Goal: Information Seeking & Learning: Find specific page/section

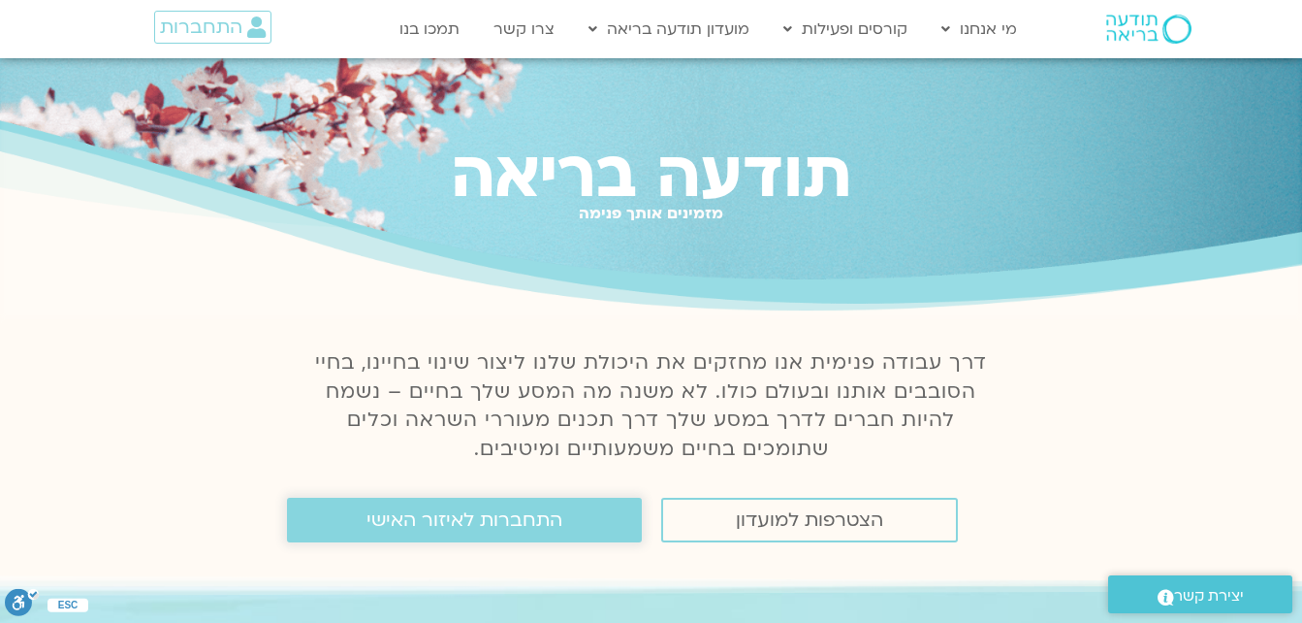
click at [528, 526] on span "התחברות לאיזור האישי" at bounding box center [465, 519] width 196 height 21
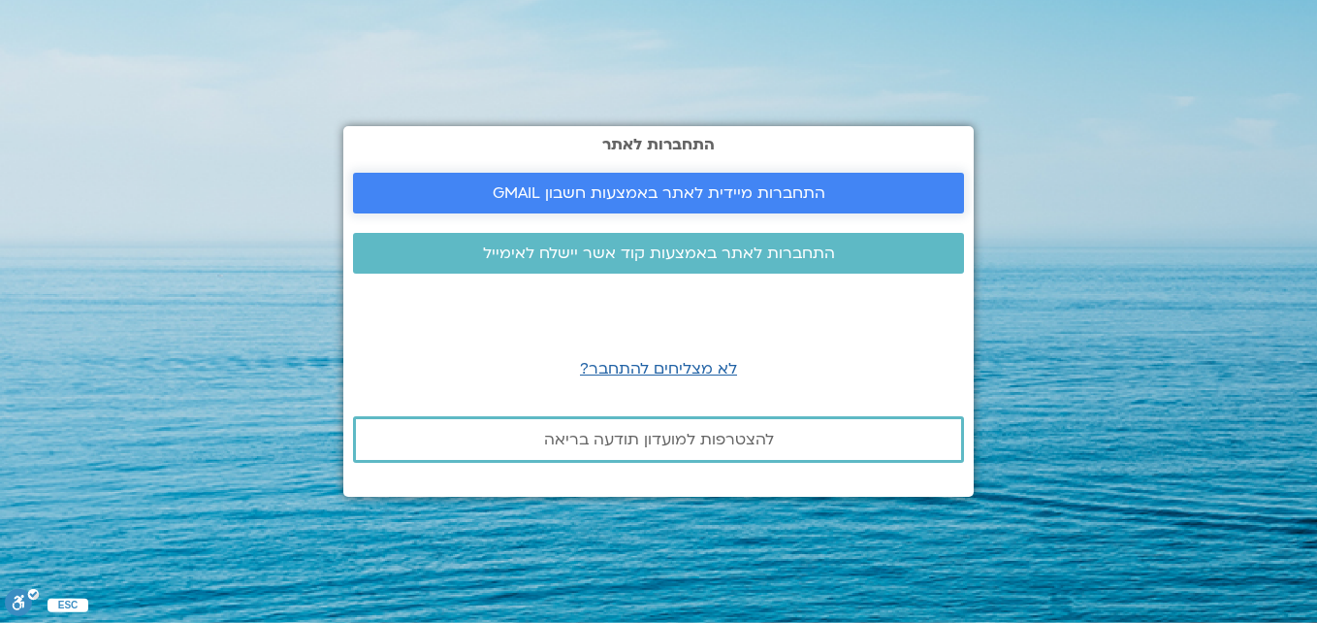
click at [594, 192] on span "התחברות מיידית לאתר באמצעות חשבון GMAIL" at bounding box center [659, 192] width 333 height 17
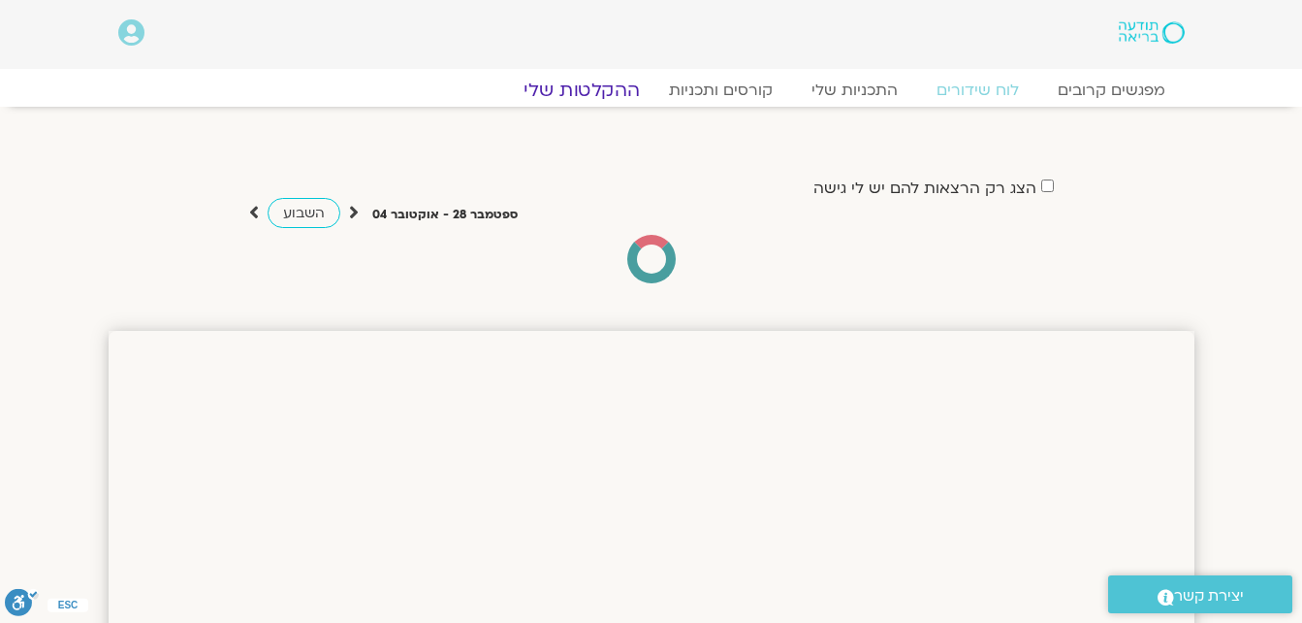
click at [613, 85] on link "ההקלטות שלי" at bounding box center [581, 90] width 163 height 23
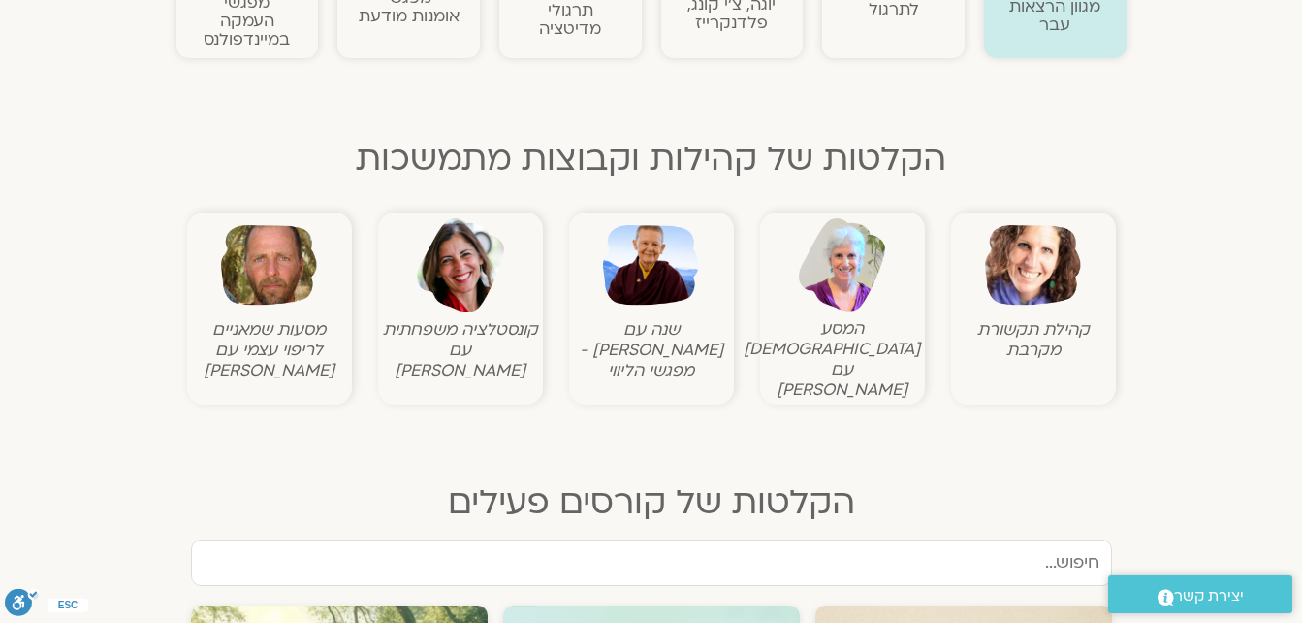
scroll to position [97, 0]
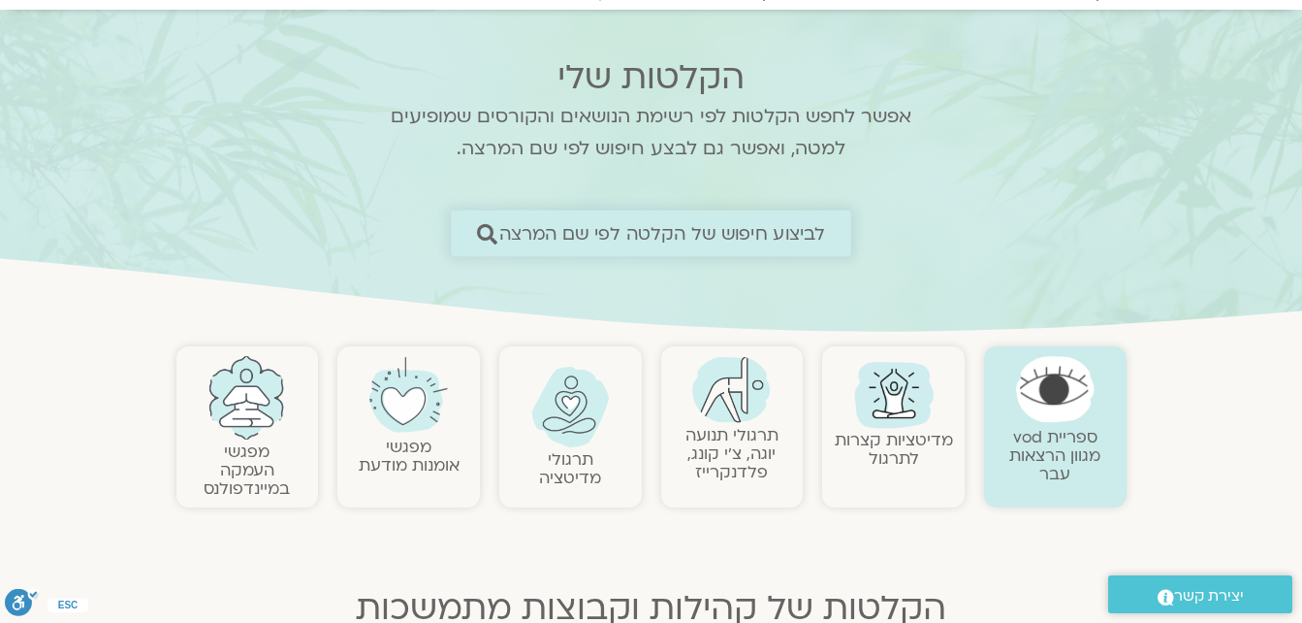
click at [783, 237] on span "לביצוע חיפוש של הקלטה לפי שם המרצה" at bounding box center [662, 233] width 327 height 20
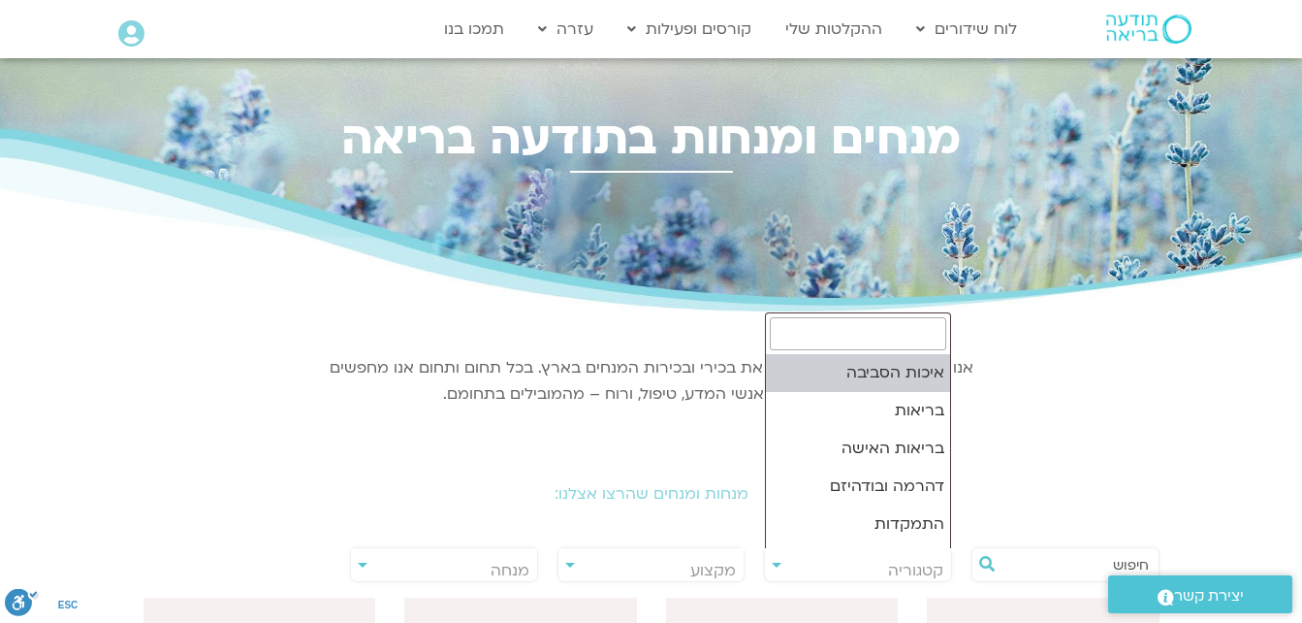
click at [844, 574] on span "קטגוריה" at bounding box center [858, 570] width 186 height 45
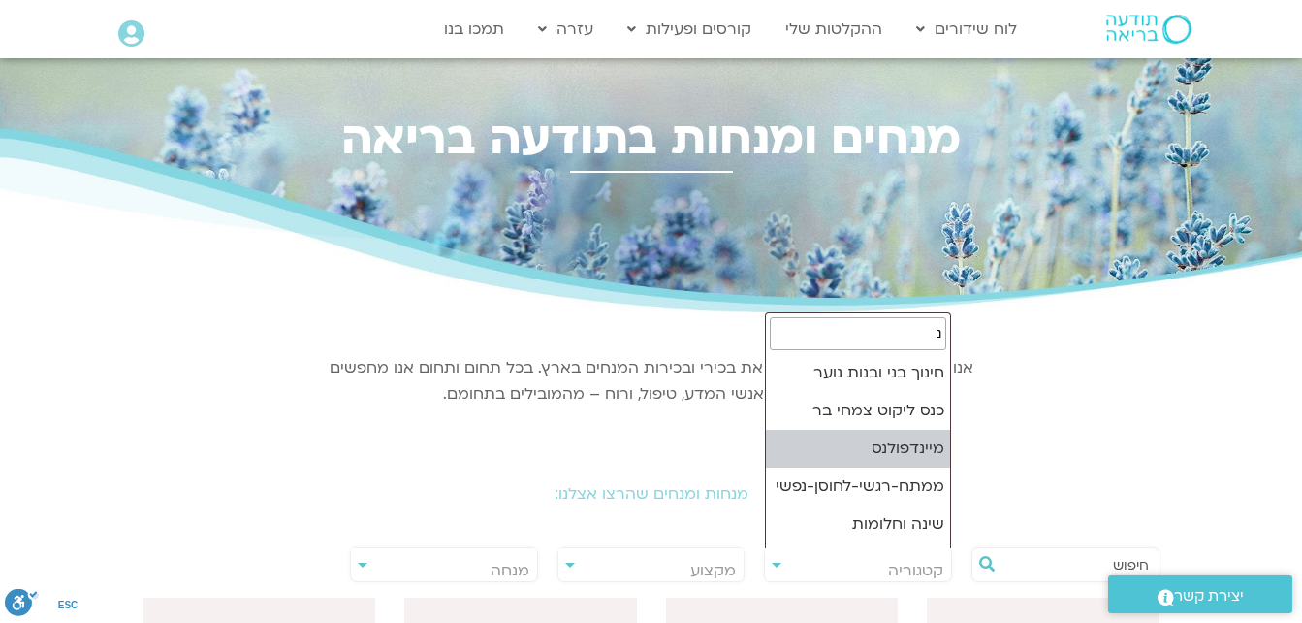
type input "ני"
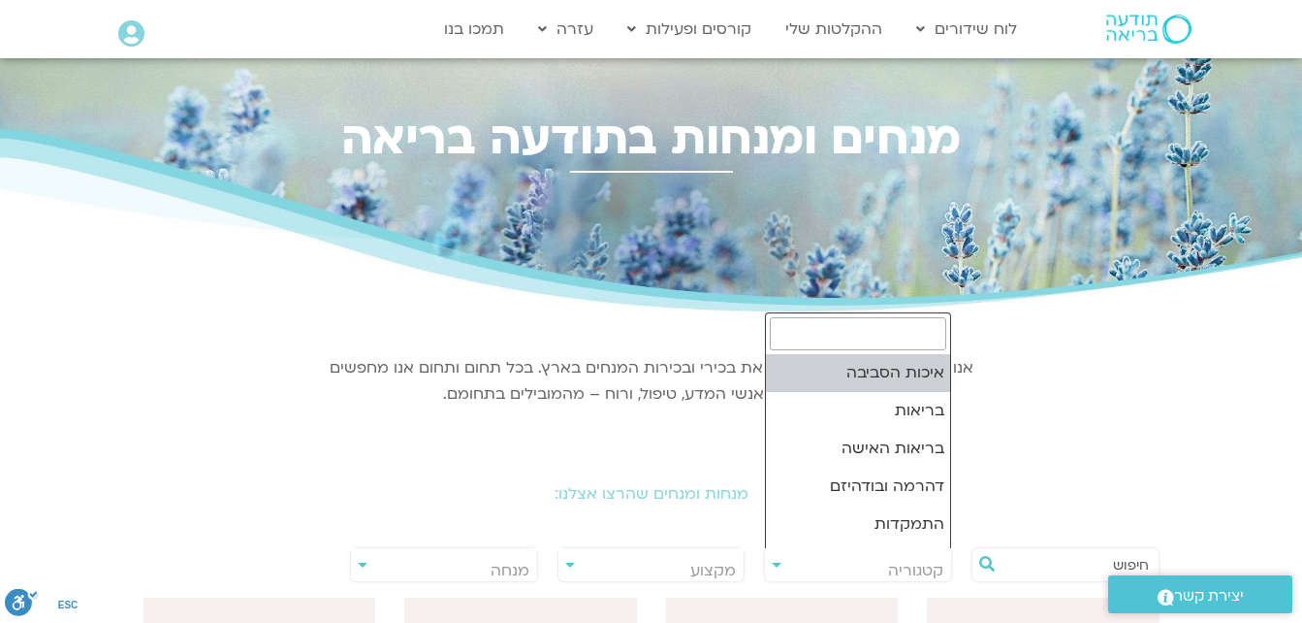
click at [825, 559] on span "קטגוריה" at bounding box center [858, 570] width 186 height 45
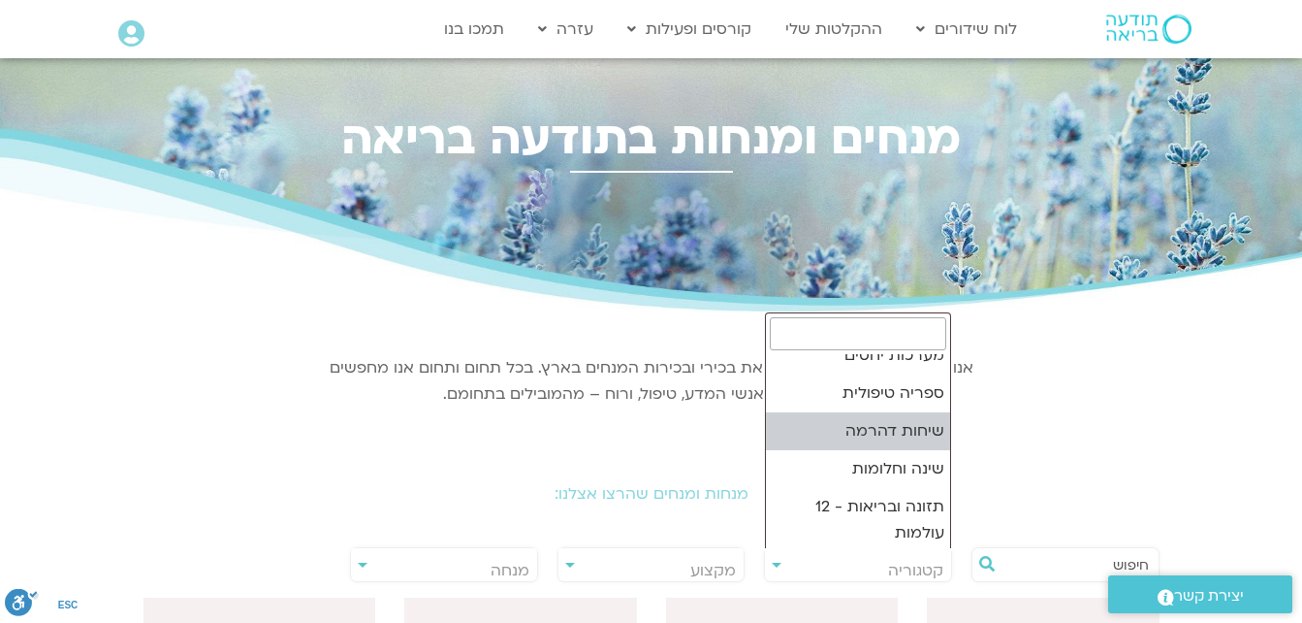
scroll to position [388, 0]
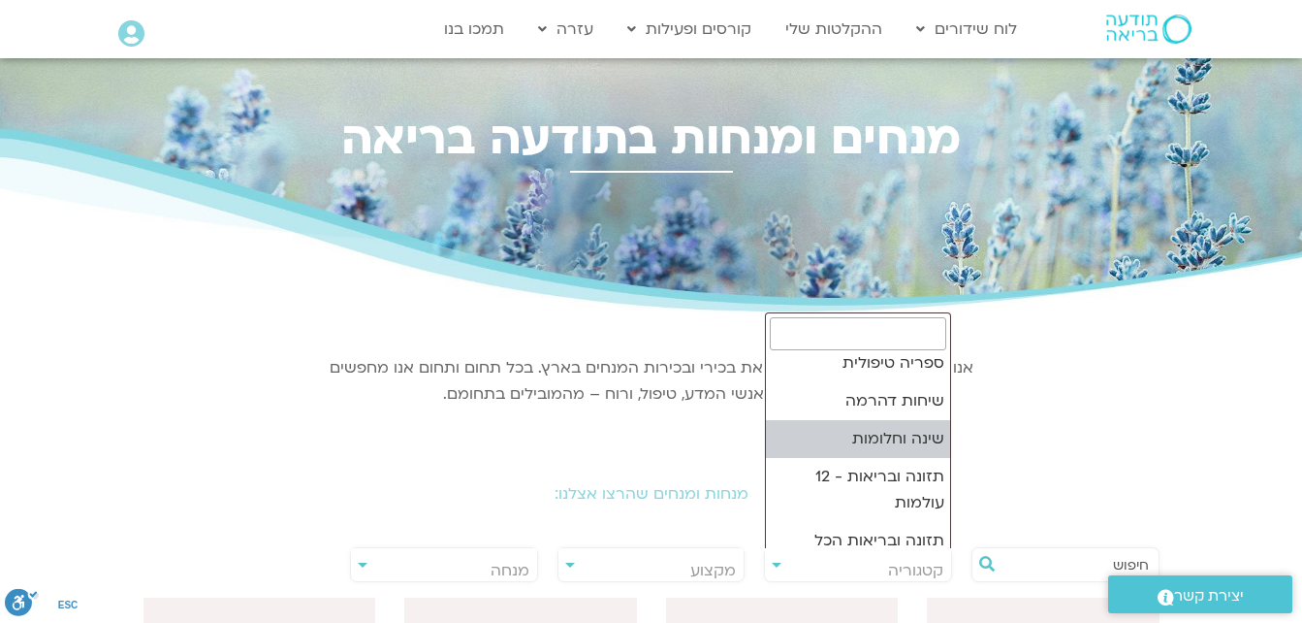
select select "***"
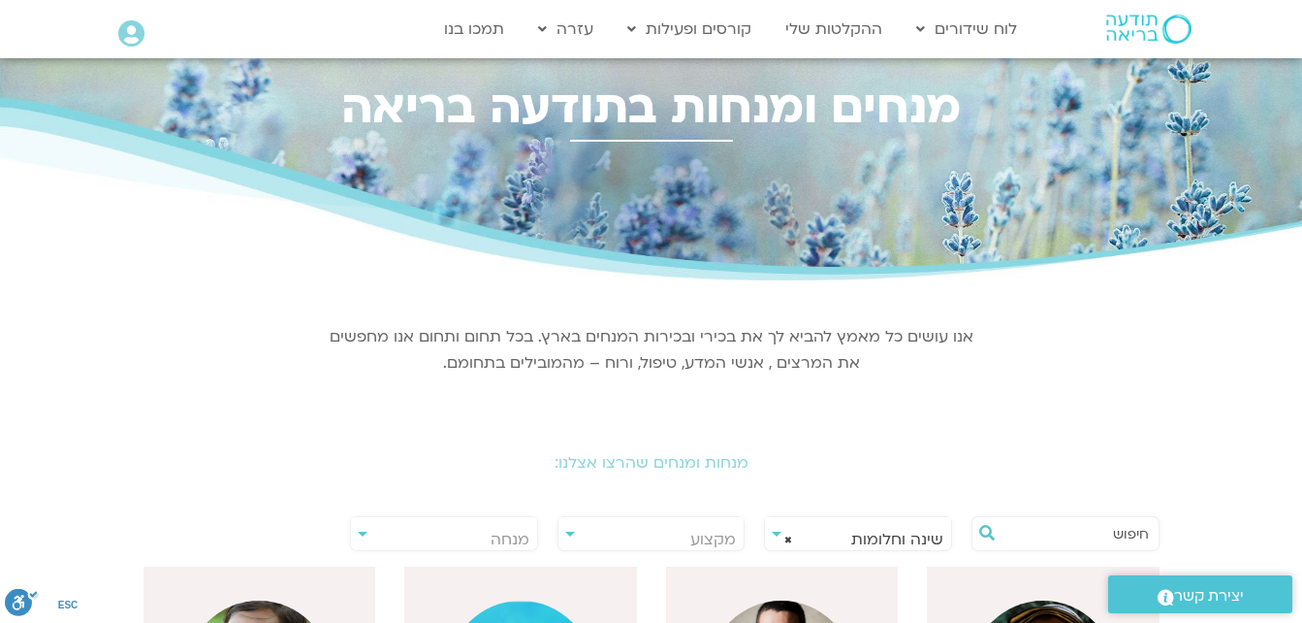
scroll to position [0, 0]
